Goal: Task Accomplishment & Management: Manage account settings

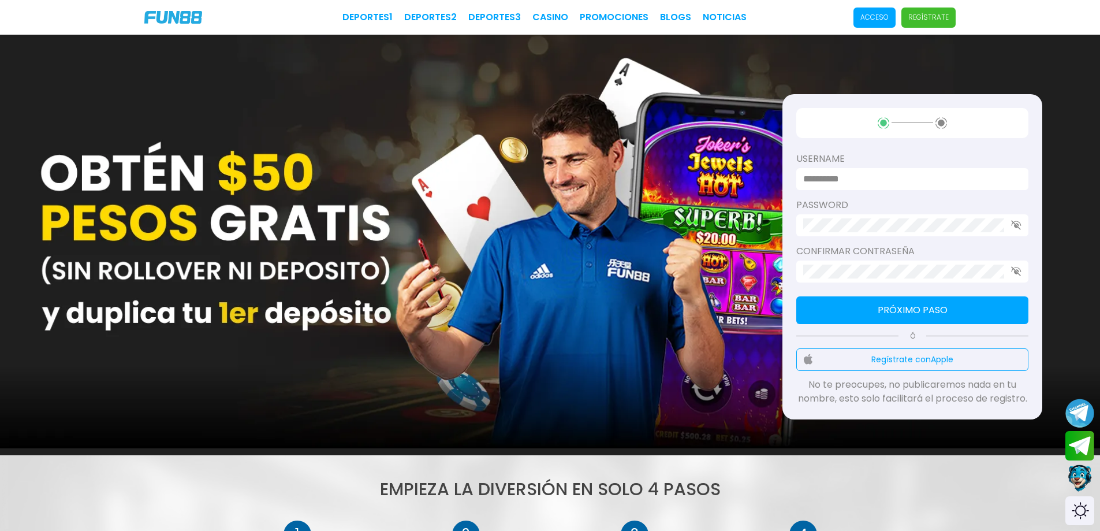
click at [877, 21] on p "Acceso" at bounding box center [874, 17] width 28 height 10
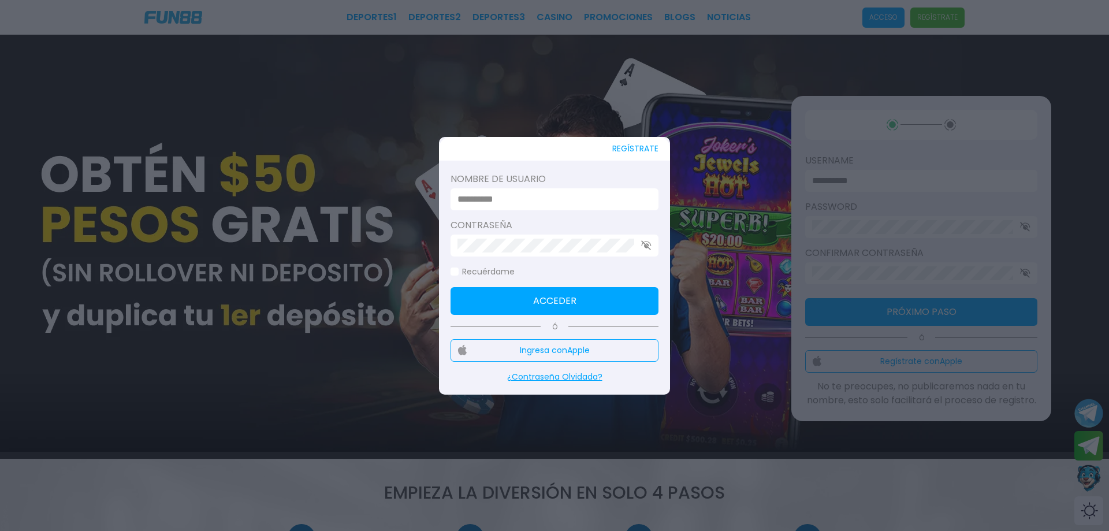
click at [518, 199] on input at bounding box center [550, 199] width 187 height 14
type input "*********"
click at [537, 236] on div at bounding box center [554, 245] width 208 height 22
click button "Acceder" at bounding box center [554, 301] width 208 height 28
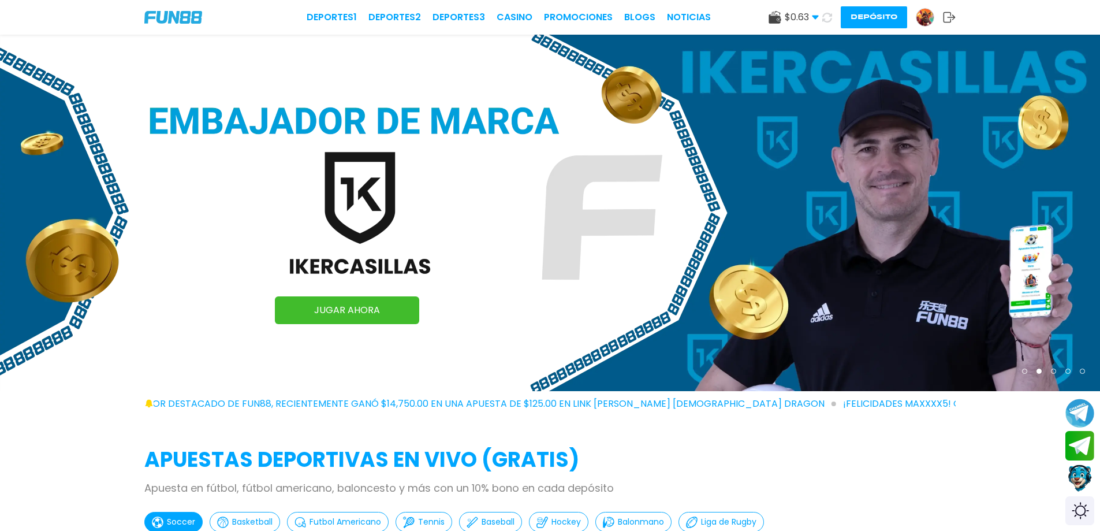
click at [857, 16] on button "Depósito" at bounding box center [874, 17] width 66 height 22
